Goal: Find specific page/section: Find specific page/section

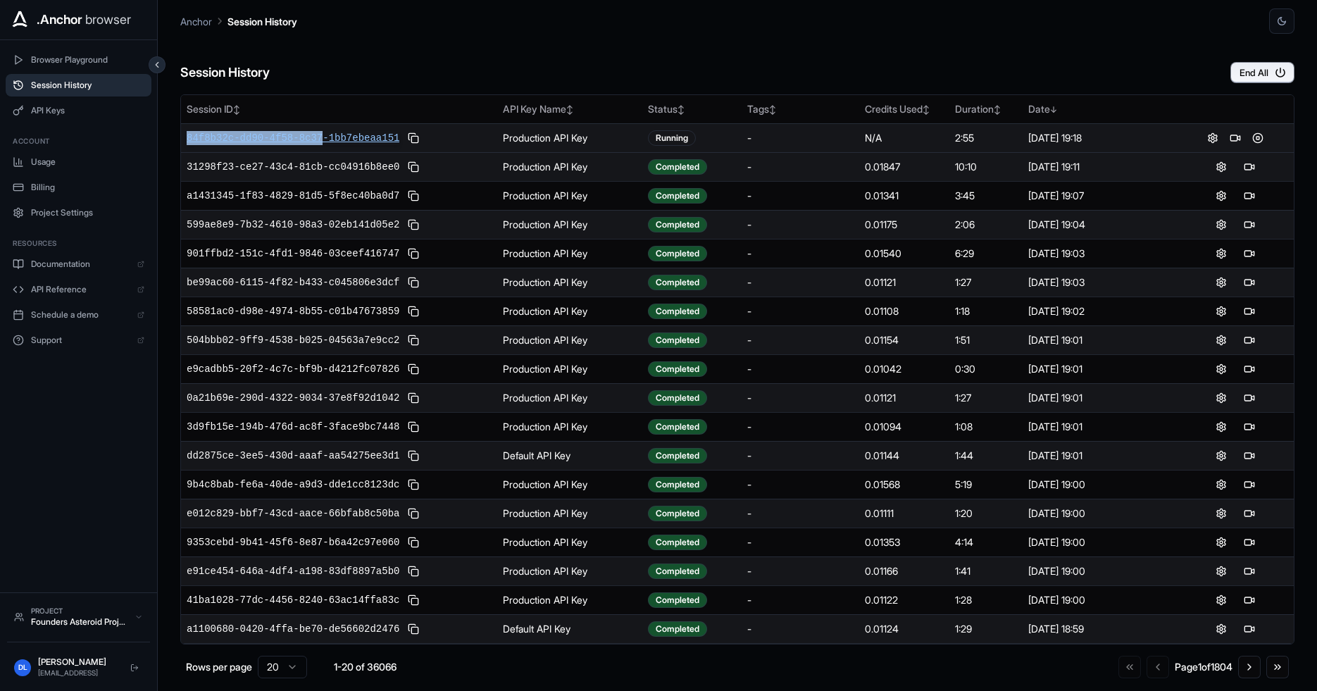
click at [323, 131] on div "84f8b32c-dd90-4f58-8c37-1bb7ebeaa151" at bounding box center [339, 138] width 305 height 17
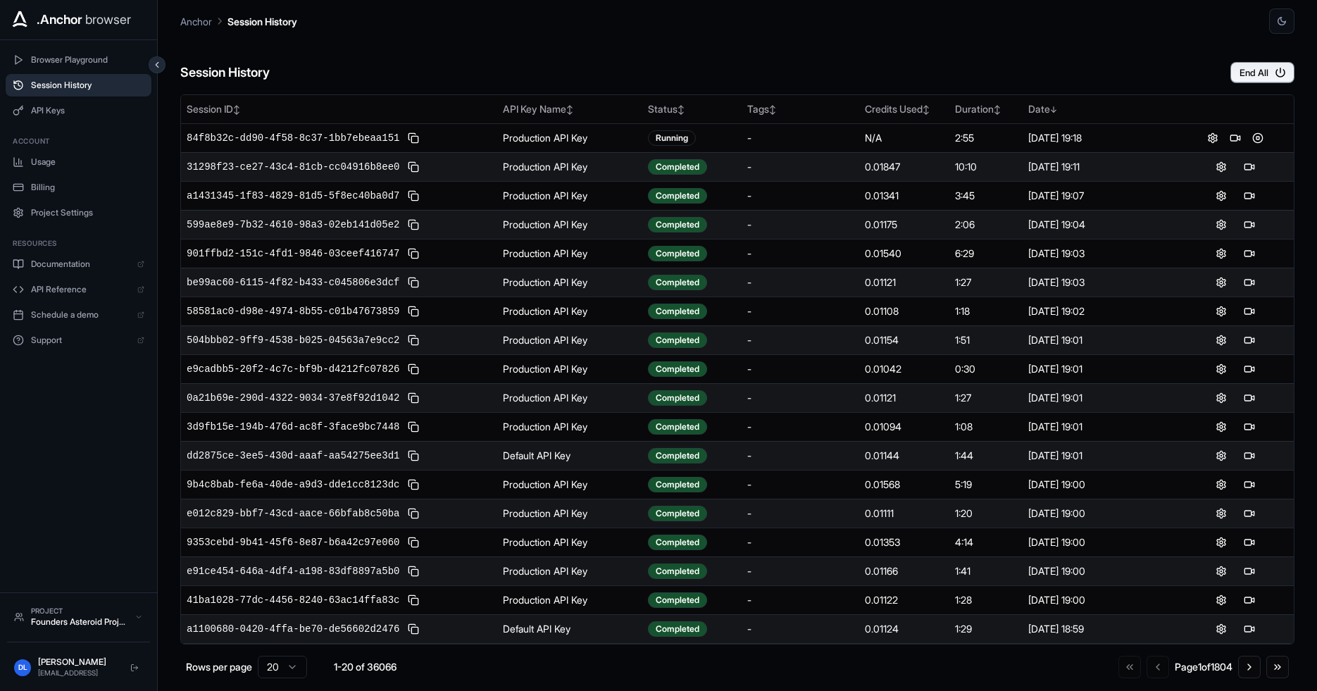
click at [396, 73] on div "Session History End All" at bounding box center [737, 58] width 1114 height 49
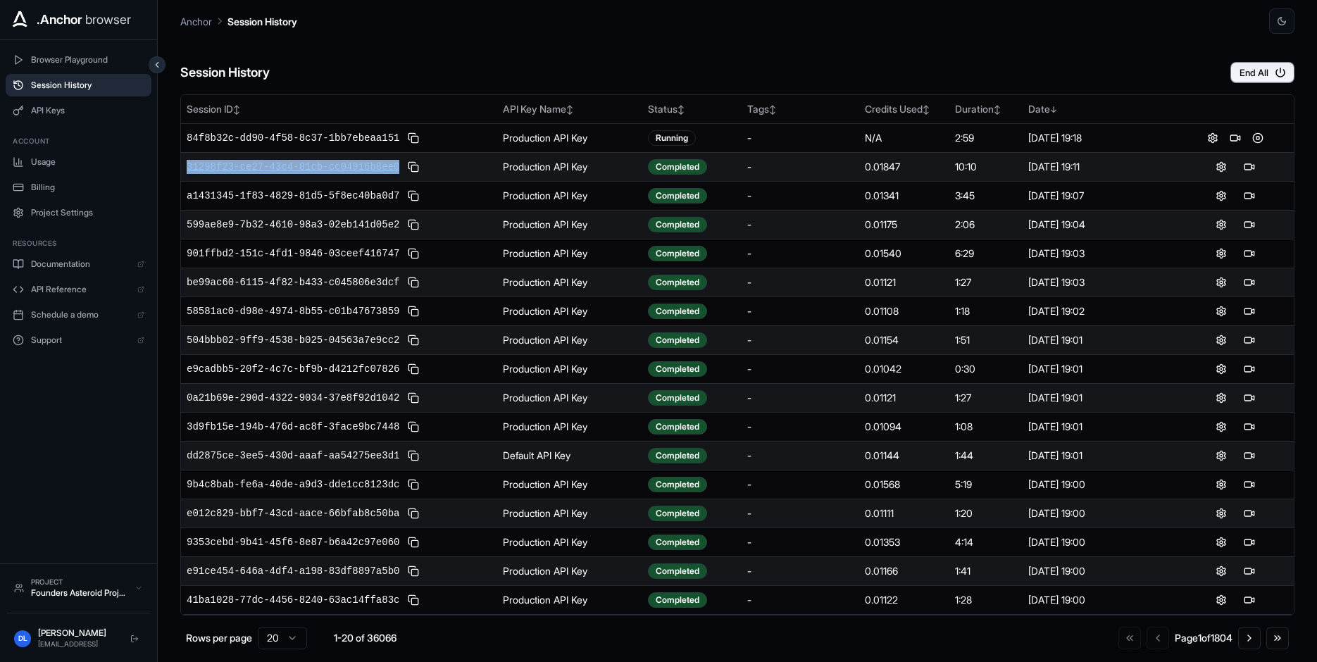
click at [313, 166] on span "31298f23-ce27-43c4-81cb-cc04916b8ee0" at bounding box center [293, 167] width 213 height 14
